Goal: Transaction & Acquisition: Purchase product/service

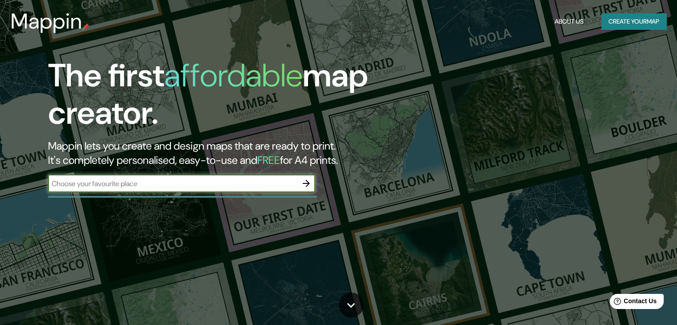
click at [308, 186] on icon "button" at bounding box center [306, 183] width 11 height 11
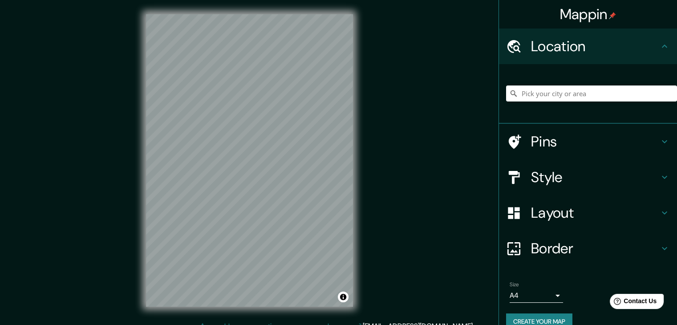
click at [508, 48] on icon at bounding box center [514, 46] width 13 height 13
click at [541, 94] on input "Pick your city or area" at bounding box center [591, 93] width 171 height 16
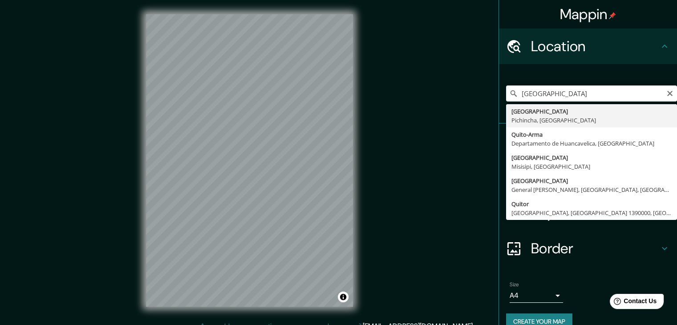
type input "[GEOGRAPHIC_DATA], [GEOGRAPHIC_DATA], [GEOGRAPHIC_DATA]"
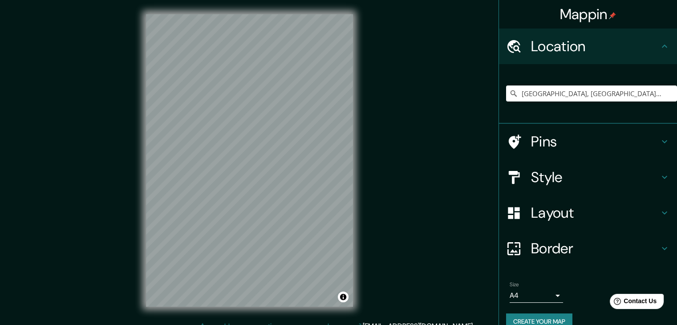
click at [662, 142] on icon at bounding box center [664, 141] width 5 height 3
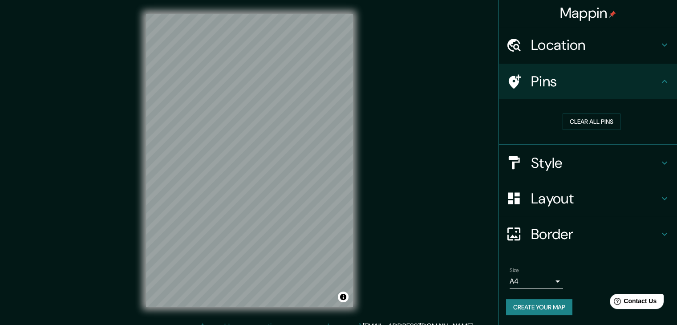
scroll to position [2, 0]
click at [551, 283] on body "Mappin Location [GEOGRAPHIC_DATA], [GEOGRAPHIC_DATA], [GEOGRAPHIC_DATA] Pins Cl…" at bounding box center [338, 162] width 677 height 325
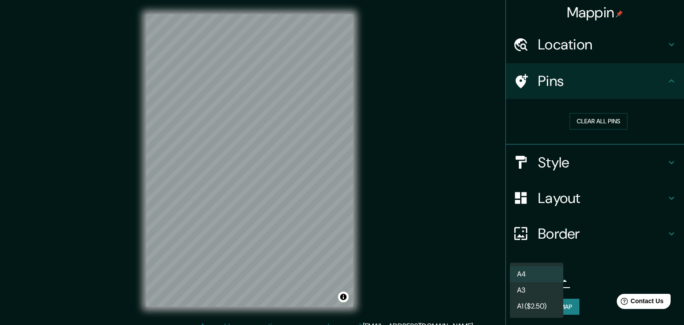
click at [526, 275] on li "A4" at bounding box center [536, 274] width 53 height 16
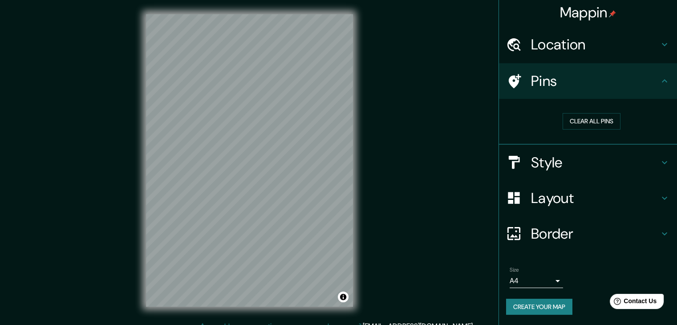
click at [659, 160] on icon at bounding box center [664, 162] width 11 height 11
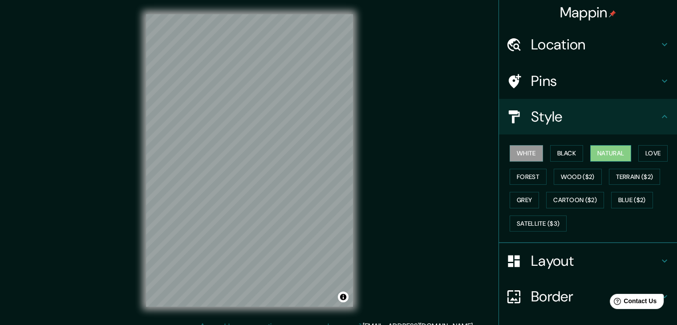
click at [604, 154] on button "Natural" at bounding box center [610, 153] width 41 height 16
click at [652, 154] on button "Love" at bounding box center [653, 153] width 29 height 16
click at [608, 154] on button "Natural" at bounding box center [610, 153] width 41 height 16
click at [519, 179] on button "Forest" at bounding box center [528, 177] width 37 height 16
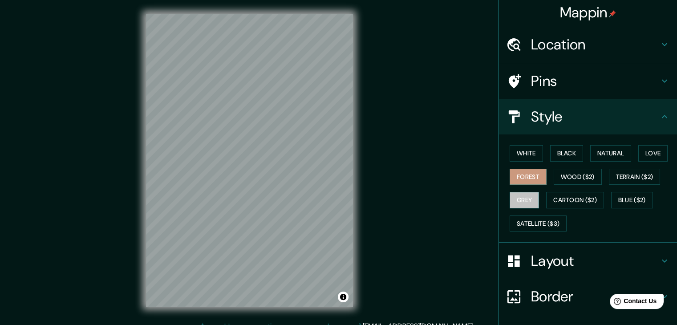
click at [521, 199] on button "Grey" at bounding box center [524, 200] width 29 height 16
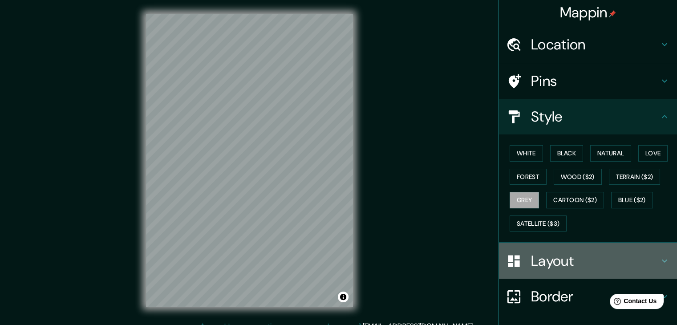
click at [659, 256] on icon at bounding box center [664, 261] width 11 height 11
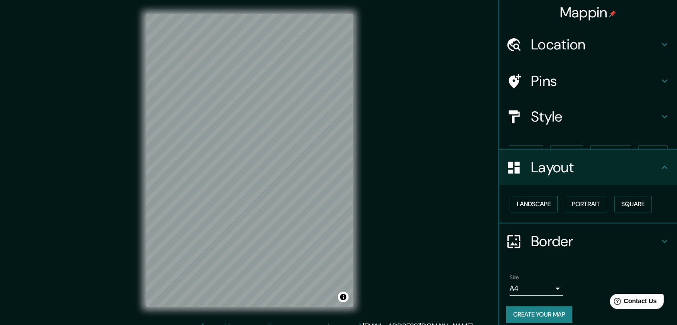
scroll to position [0, 0]
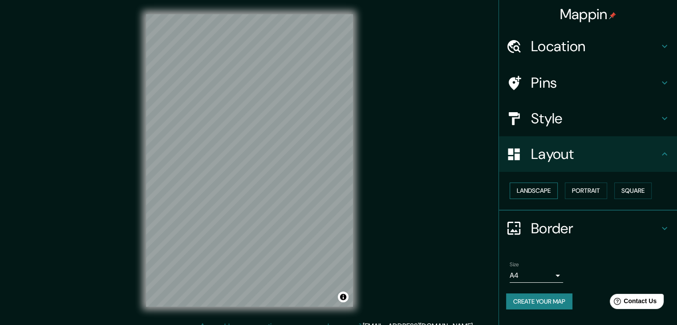
click at [538, 191] on button "Landscape" at bounding box center [534, 191] width 48 height 16
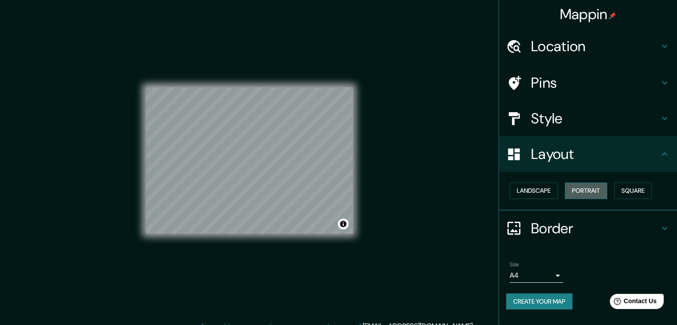
click at [588, 191] on button "Portrait" at bounding box center [586, 191] width 42 height 16
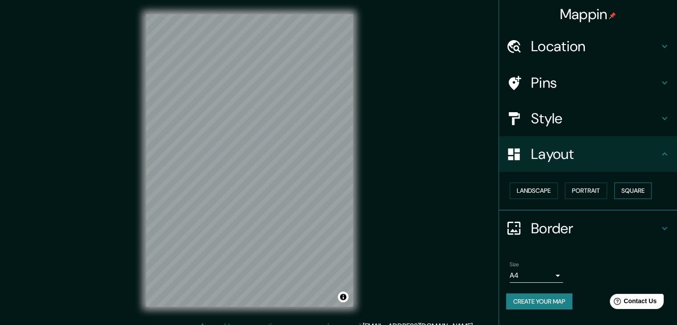
click at [634, 193] on button "Square" at bounding box center [632, 191] width 37 height 16
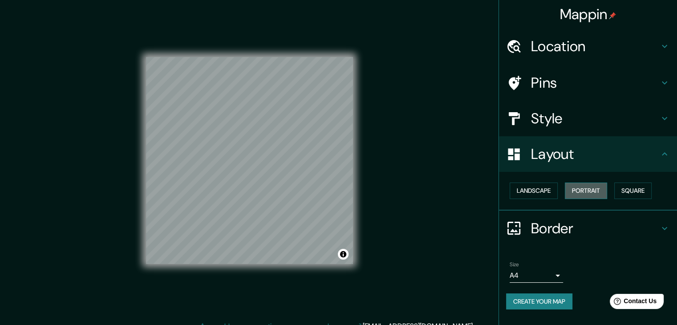
click at [588, 194] on button "Portrait" at bounding box center [586, 191] width 42 height 16
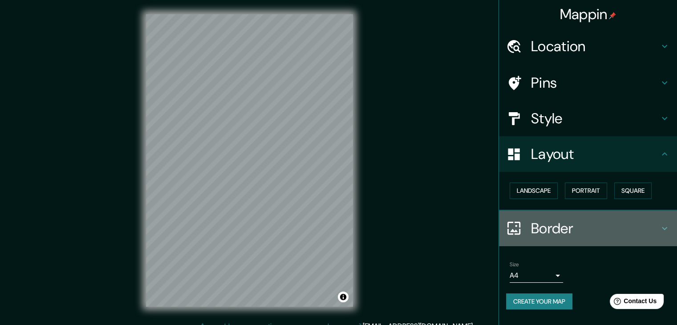
click at [663, 226] on icon at bounding box center [664, 228] width 11 height 11
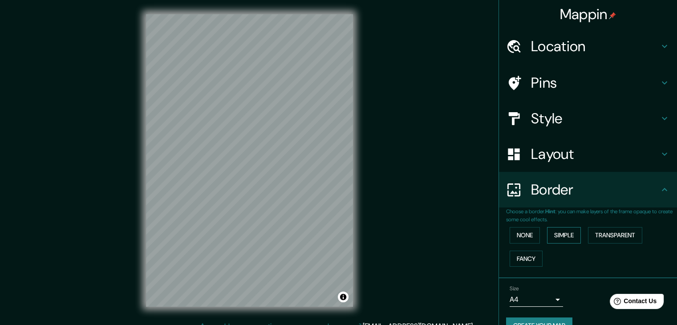
click at [553, 236] on button "Simple" at bounding box center [564, 235] width 34 height 16
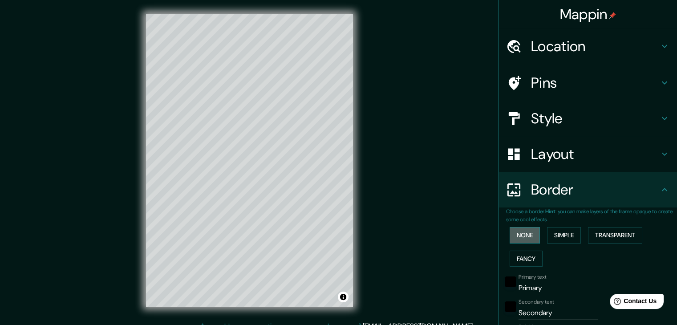
click at [518, 238] on button "None" at bounding box center [525, 235] width 30 height 16
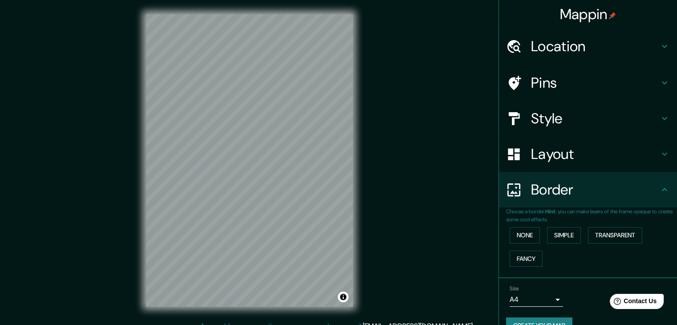
click at [659, 82] on icon at bounding box center [664, 82] width 11 height 11
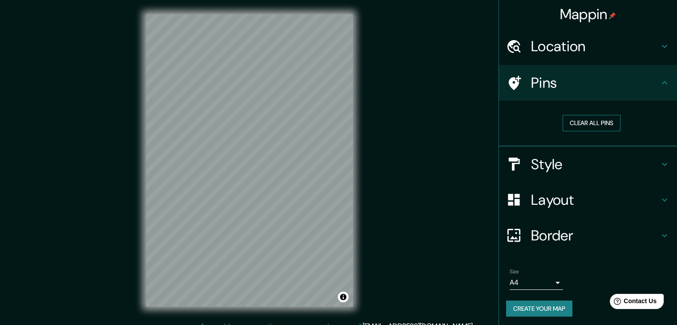
click at [600, 123] on button "Clear all pins" at bounding box center [592, 123] width 58 height 16
click at [511, 84] on icon at bounding box center [515, 83] width 12 height 14
click at [581, 120] on button "Clear all pins" at bounding box center [592, 123] width 58 height 16
click at [662, 163] on icon at bounding box center [664, 164] width 5 height 3
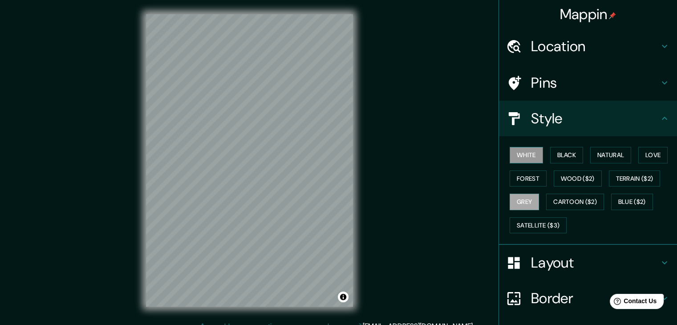
click at [521, 157] on button "White" at bounding box center [526, 155] width 33 height 16
click at [539, 155] on div "White Black Natural Love Forest Wood ($2) Terrain ($2) Grey Cartoon ($2) Blue (…" at bounding box center [591, 190] width 171 height 94
click at [561, 155] on button "Black" at bounding box center [566, 155] width 33 height 16
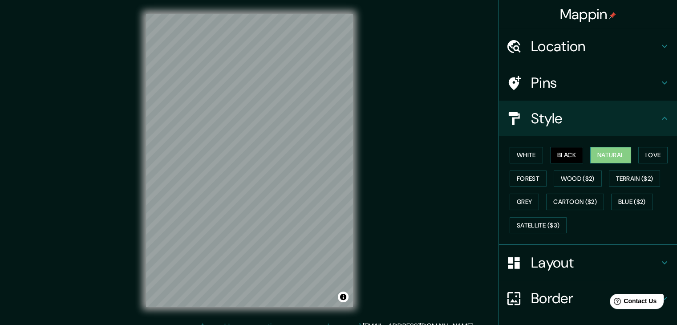
click at [598, 156] on button "Natural" at bounding box center [610, 155] width 41 height 16
click at [645, 154] on button "Love" at bounding box center [653, 155] width 29 height 16
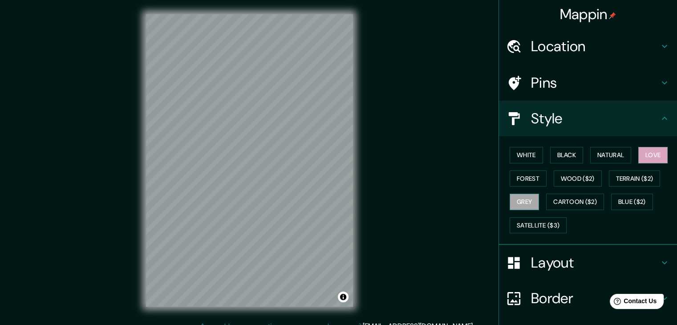
click at [518, 196] on button "Grey" at bounding box center [524, 202] width 29 height 16
click at [520, 182] on button "Forest" at bounding box center [528, 179] width 37 height 16
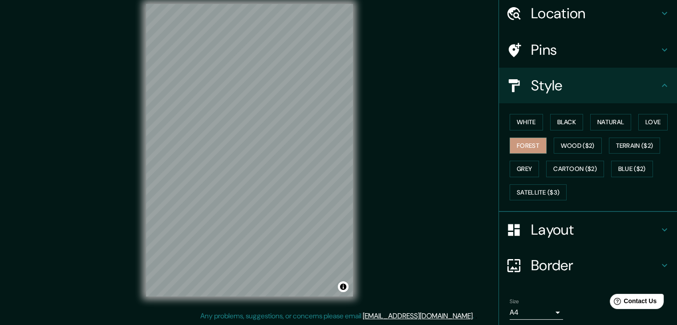
scroll to position [64, 0]
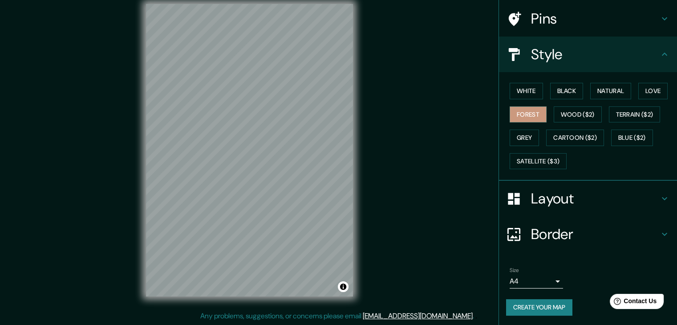
click at [545, 308] on button "Create your map" at bounding box center [539, 307] width 66 height 16
click at [533, 307] on button "Create your map" at bounding box center [539, 307] width 66 height 16
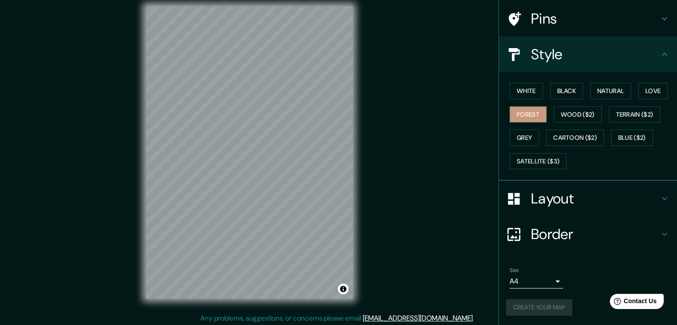
scroll to position [10, 0]
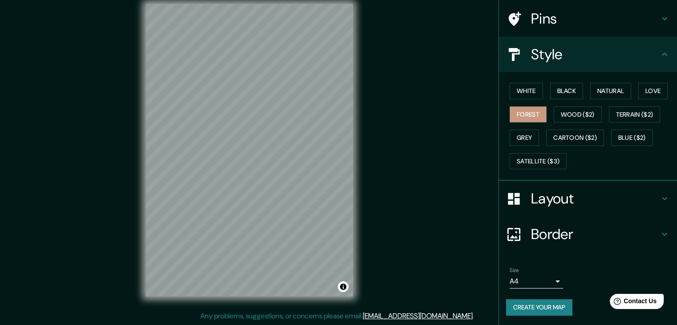
click at [661, 202] on icon at bounding box center [664, 198] width 11 height 11
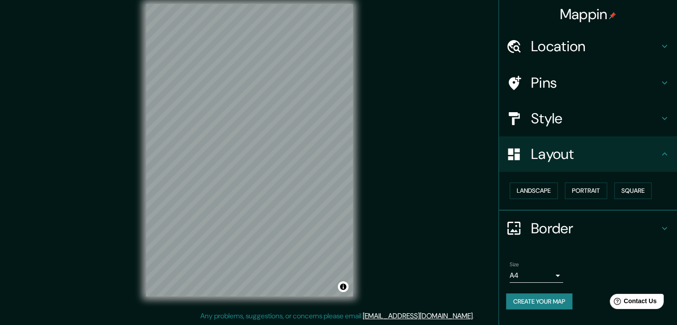
scroll to position [0, 0]
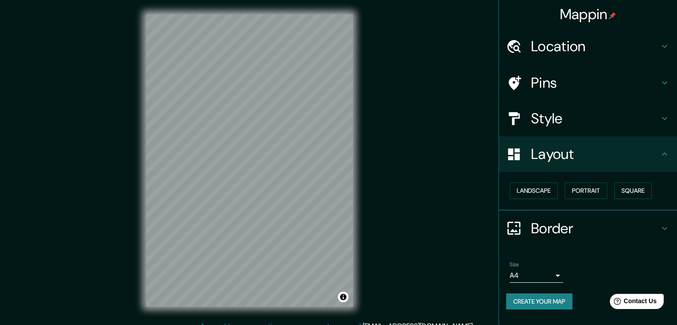
drag, startPoint x: 354, startPoint y: 266, endPoint x: 487, endPoint y: 250, distance: 133.7
click at [487, 250] on div "Mappin Location [GEOGRAPHIC_DATA], [GEOGRAPHIC_DATA], [GEOGRAPHIC_DATA] Pins St…" at bounding box center [338, 167] width 677 height 335
